Goal: Task Accomplishment & Management: Use online tool/utility

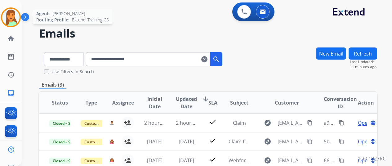
click at [16, 18] on img at bounding box center [10, 17] width 17 height 17
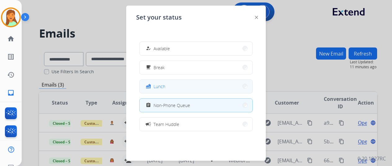
click at [185, 87] on button "fastfood Lunch" at bounding box center [195, 86] width 113 height 13
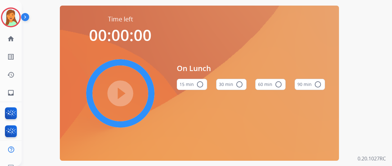
click at [236, 86] on button "30 min radio_button_unchecked" at bounding box center [231, 84] width 30 height 11
click at [116, 91] on mat-icon "play_circle_filled" at bounding box center [119, 93] width 7 height 7
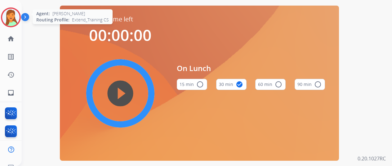
click at [11, 21] on img at bounding box center [10, 17] width 17 height 17
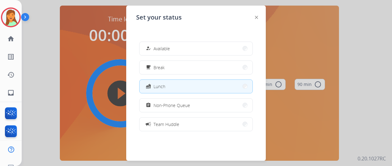
click at [190, 113] on div "how_to_reg Available free_breakfast Break fastfood Lunch assignment Non-Phone Q…" at bounding box center [196, 86] width 120 height 99
click at [194, 100] on button "assignment Non-Phone Queue" at bounding box center [195, 104] width 113 height 13
